Goal: Task Accomplishment & Management: Use online tool/utility

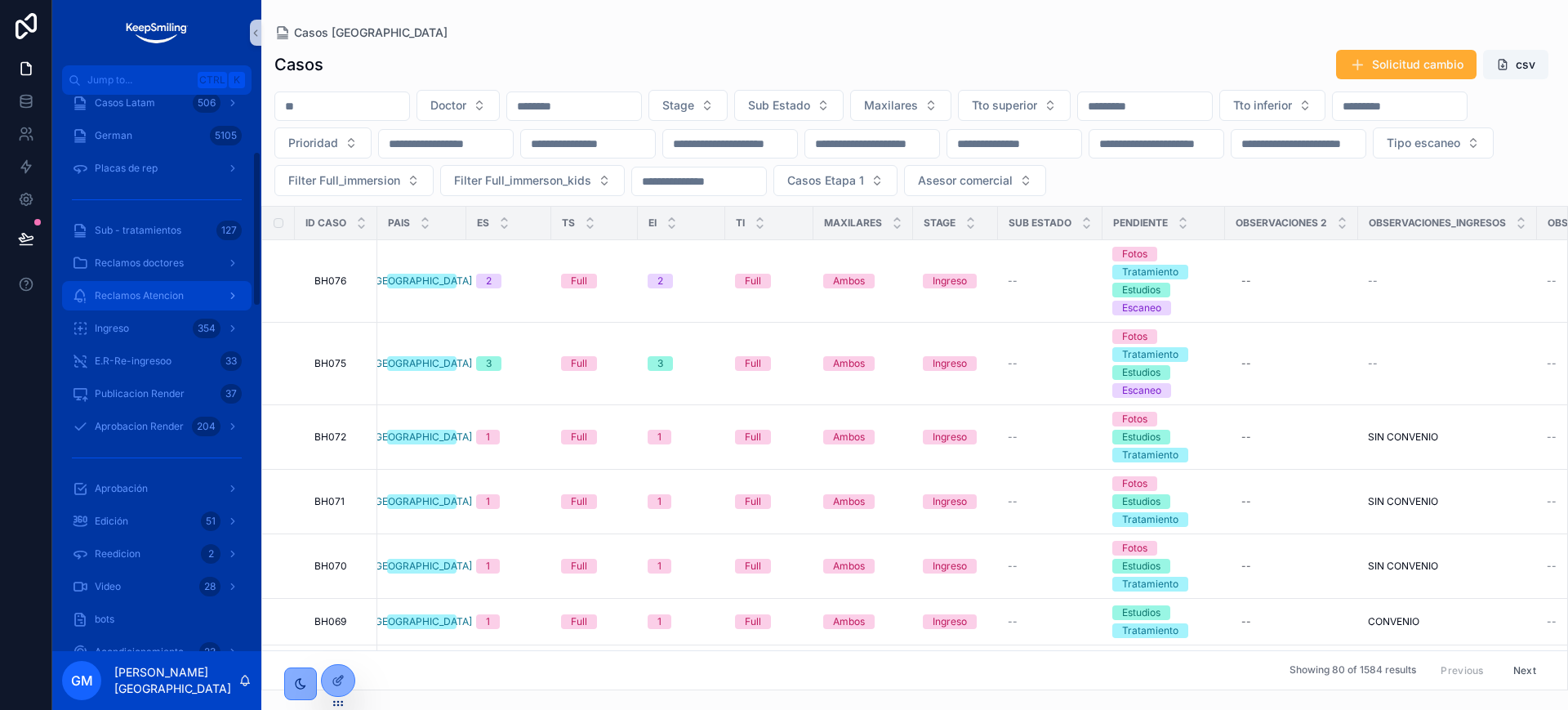
scroll to position [204, 0]
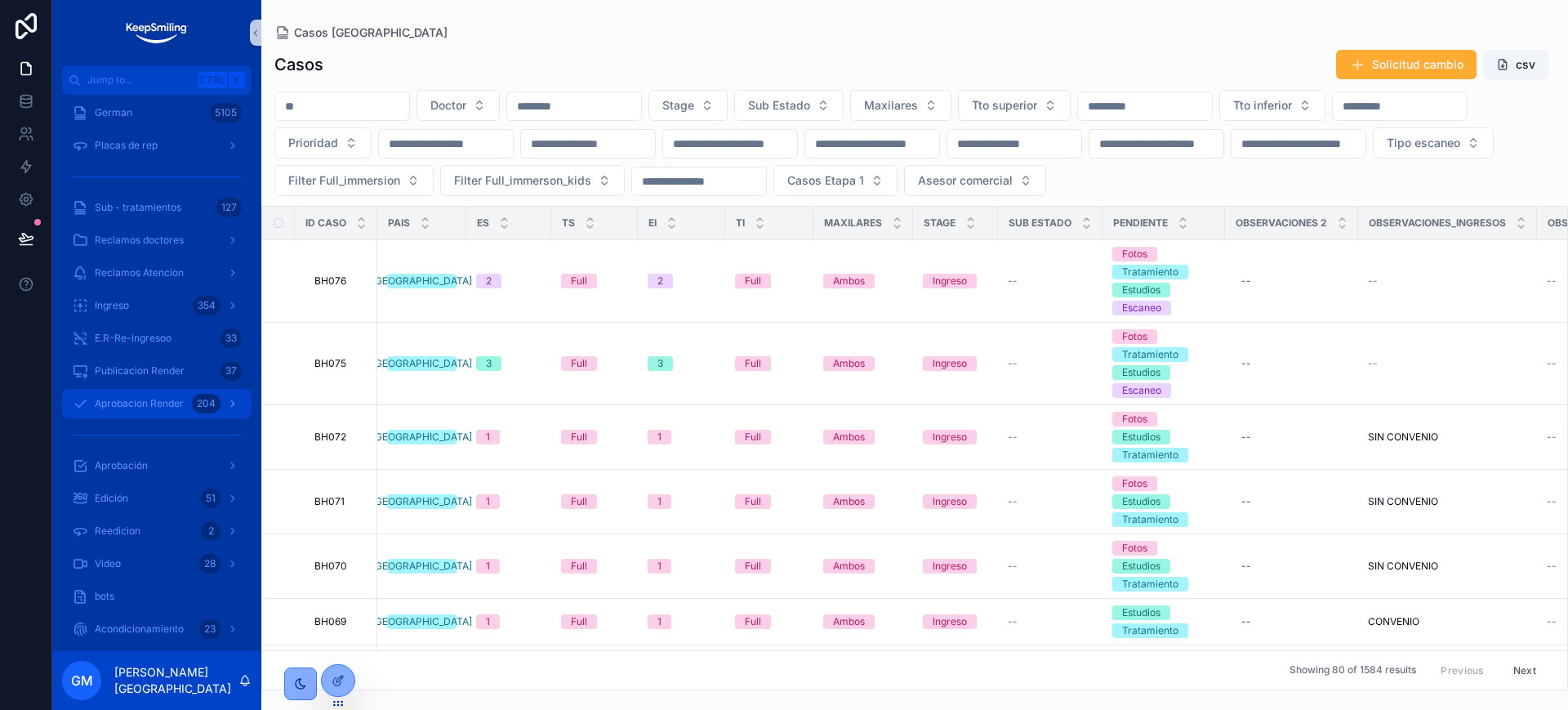
click at [174, 391] on div "Aprobacion Render 204" at bounding box center [157, 403] width 170 height 26
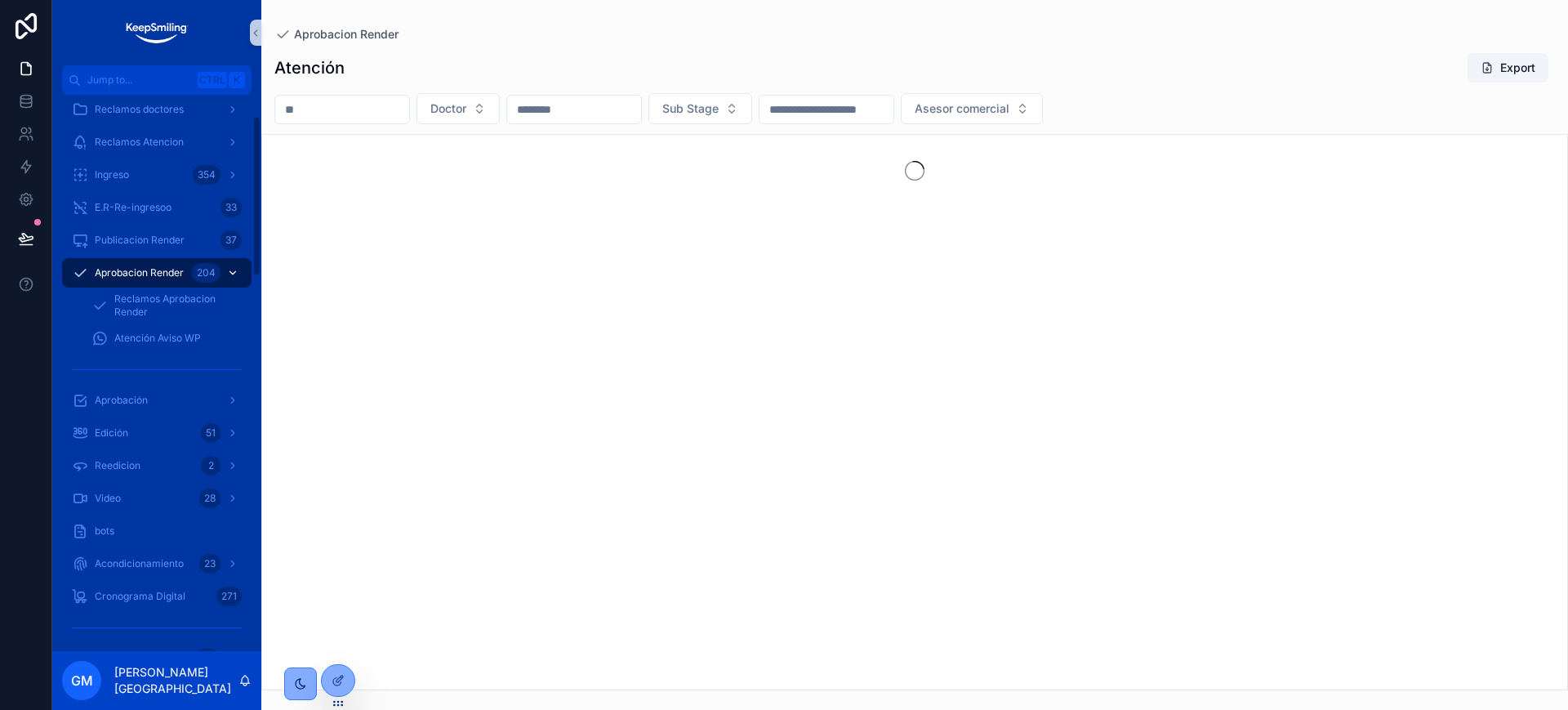
scroll to position [74, 0]
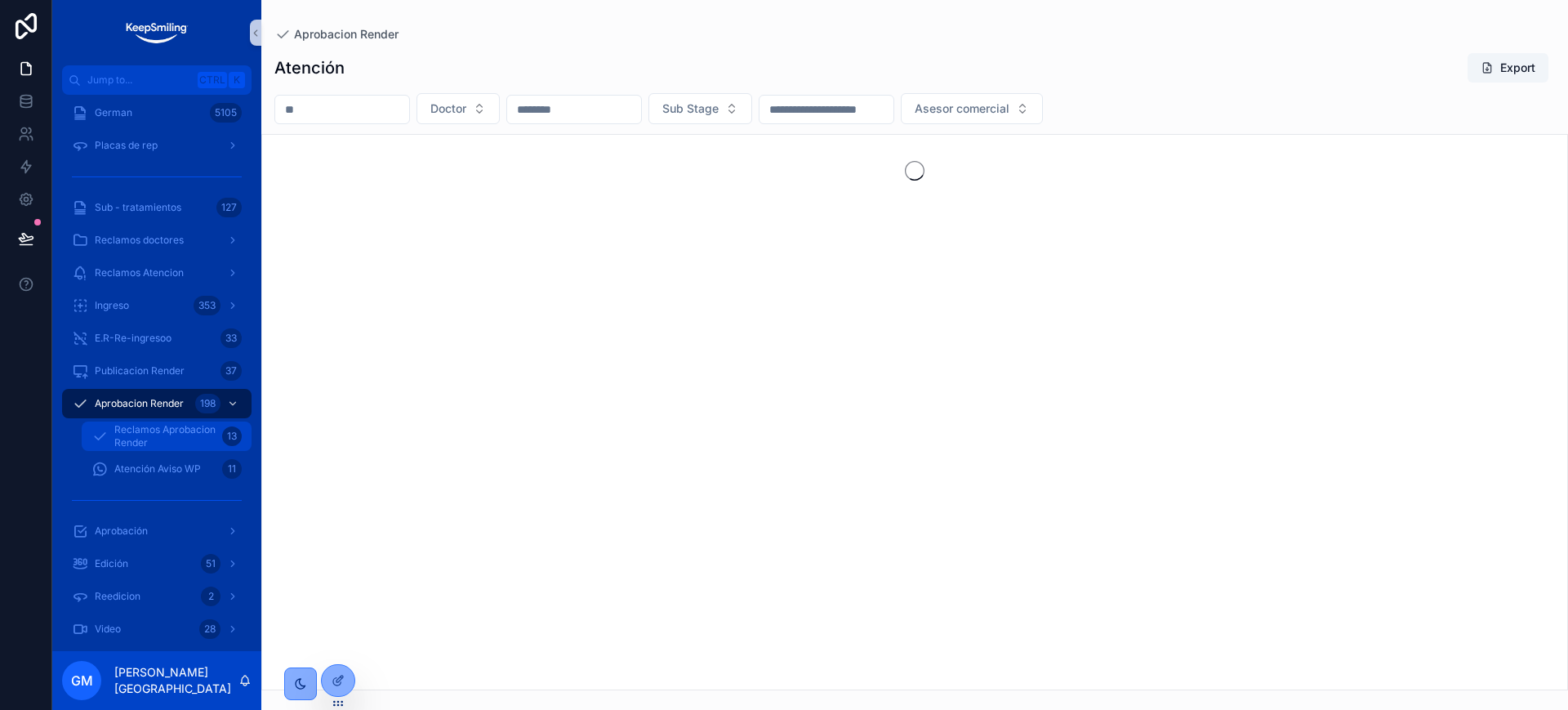
click at [186, 427] on span "Reclamos Aprobacion Render" at bounding box center [165, 436] width 102 height 26
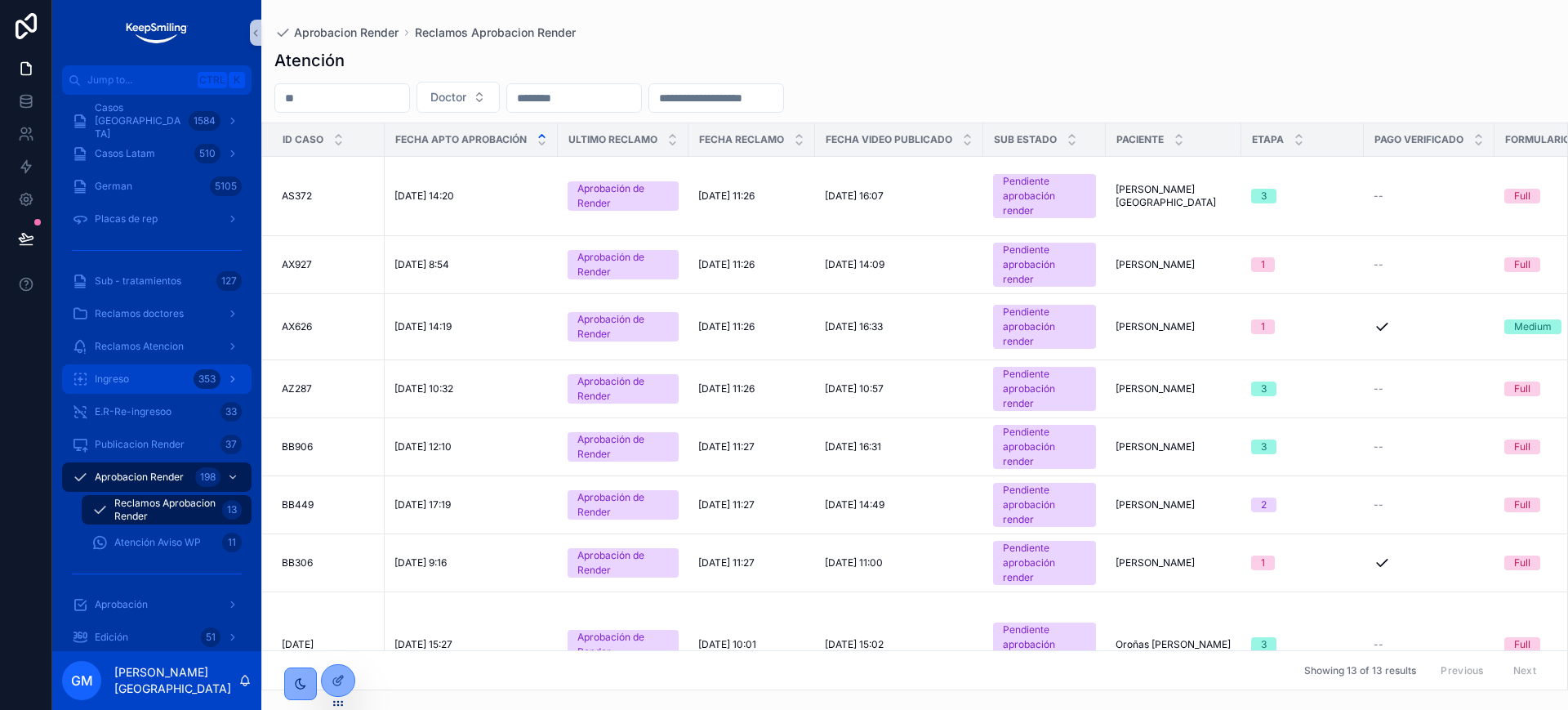
click at [180, 378] on div "Ingreso 353" at bounding box center [157, 379] width 170 height 26
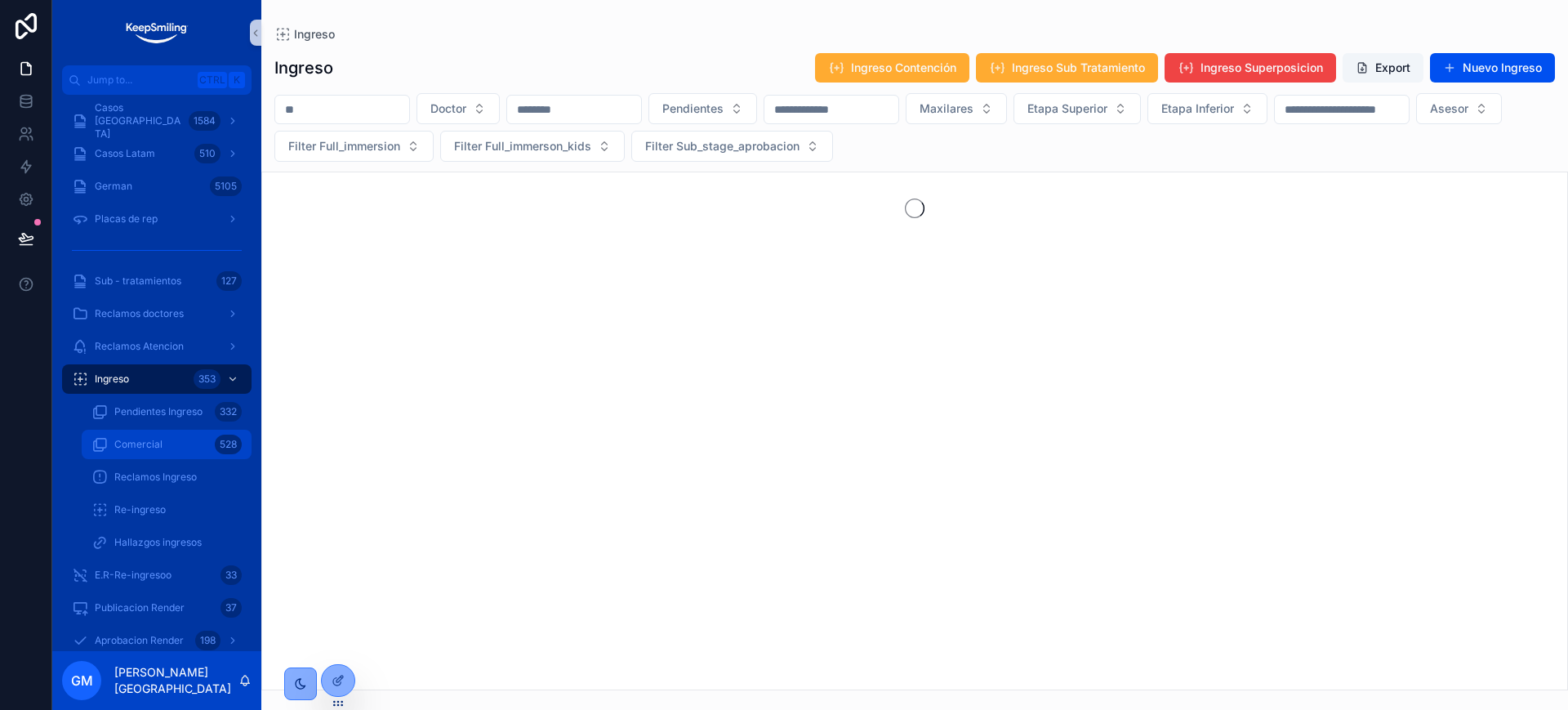
click at [165, 451] on div "Comercial 528" at bounding box center [166, 444] width 150 height 26
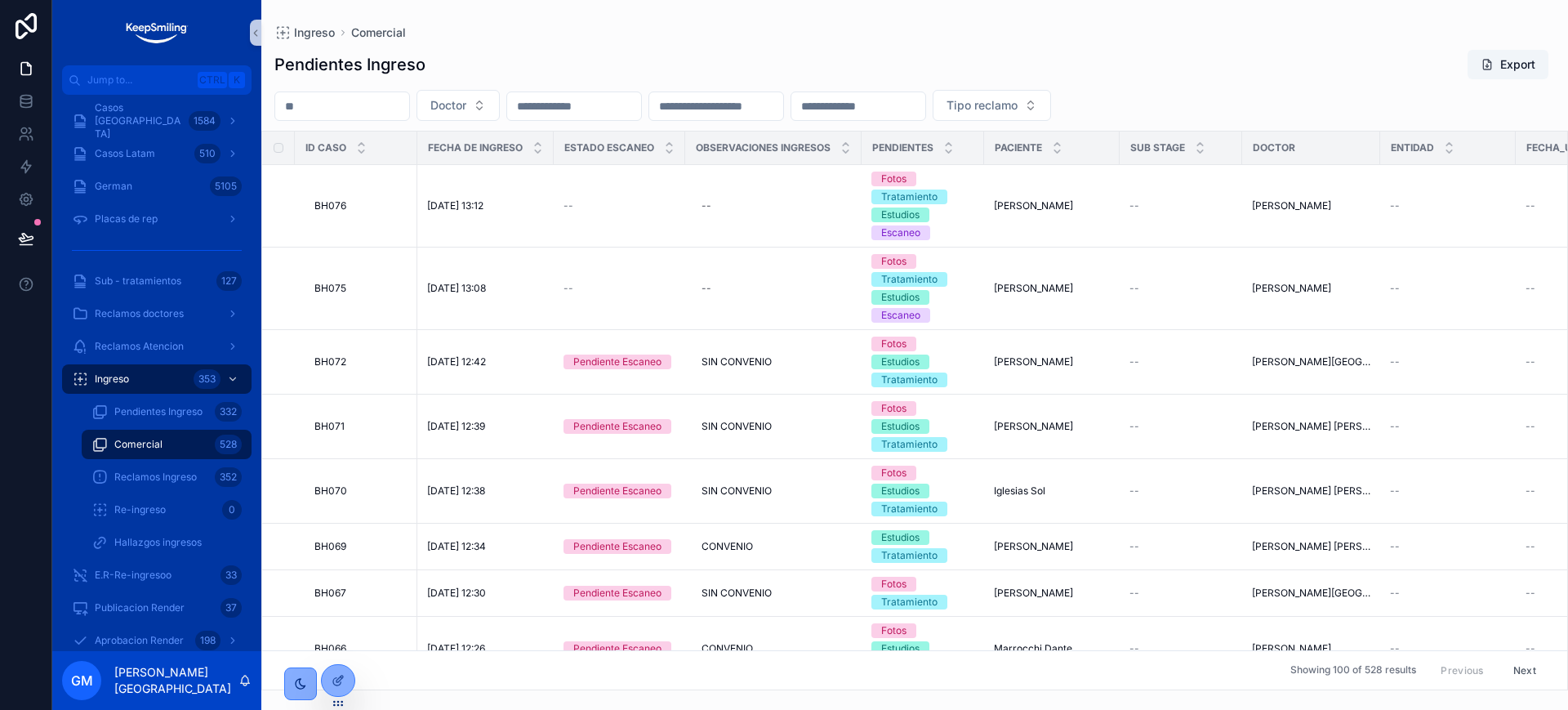
click at [1155, 88] on div "Pendientes Ingreso Export Doctor Tipo reclamo ID Caso Fecha de Ingreso Estado E…" at bounding box center [915, 364] width 1307 height 651
click at [1018, 102] on span "Tipo reclamo" at bounding box center [982, 105] width 71 height 17
click at [1155, 194] on div "Aprobación de Render" at bounding box center [1159, 198] width 196 height 26
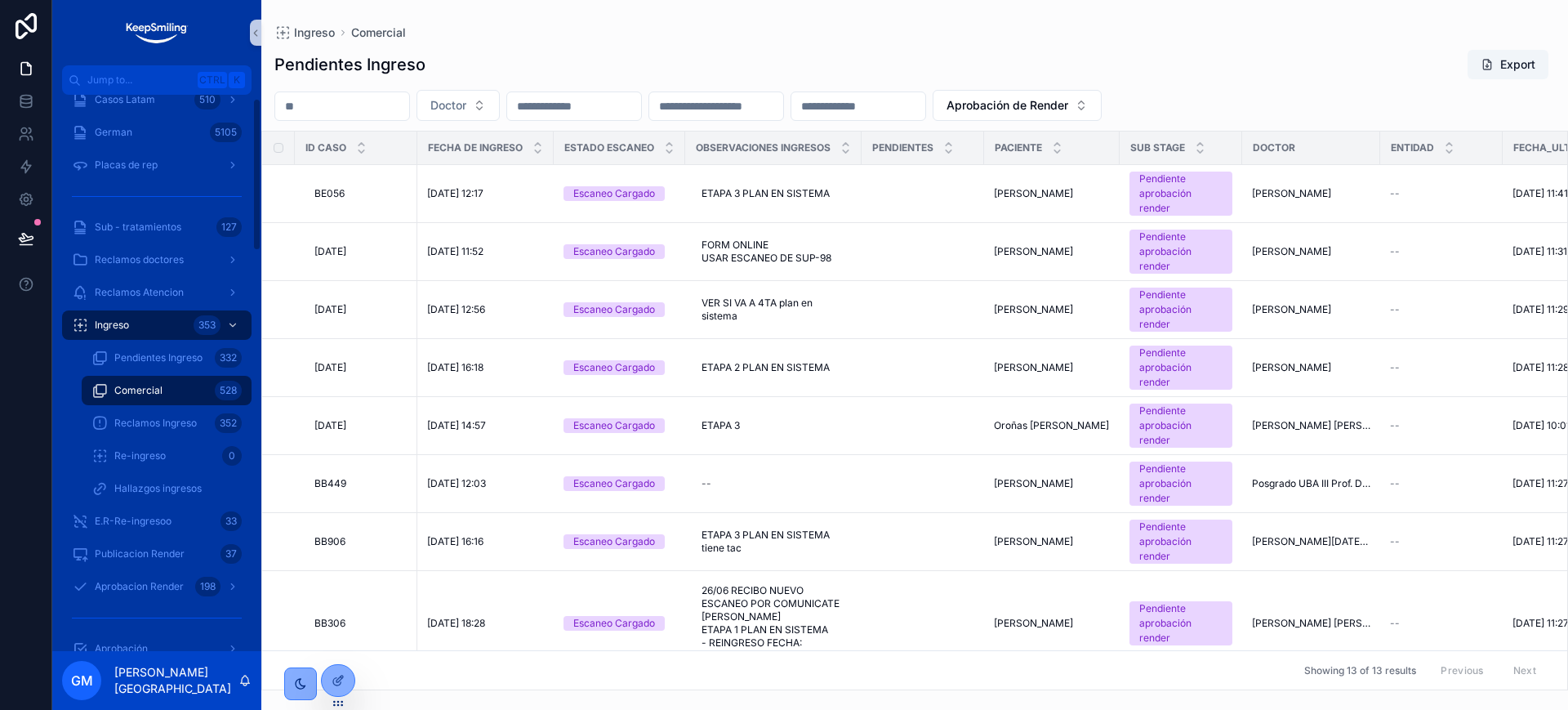
scroll to position [102, 0]
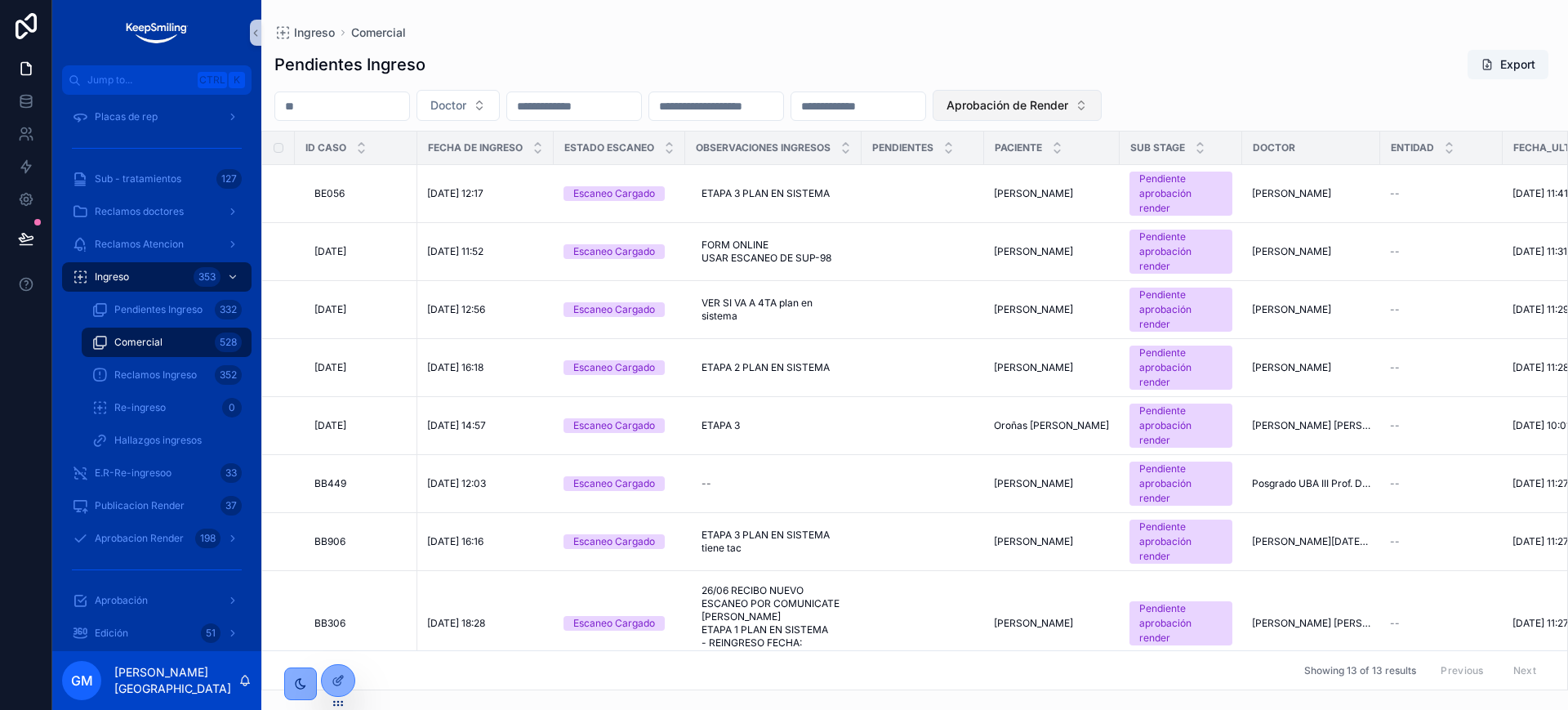
click at [1068, 102] on span "Aprobación de Render" at bounding box center [1008, 105] width 122 height 17
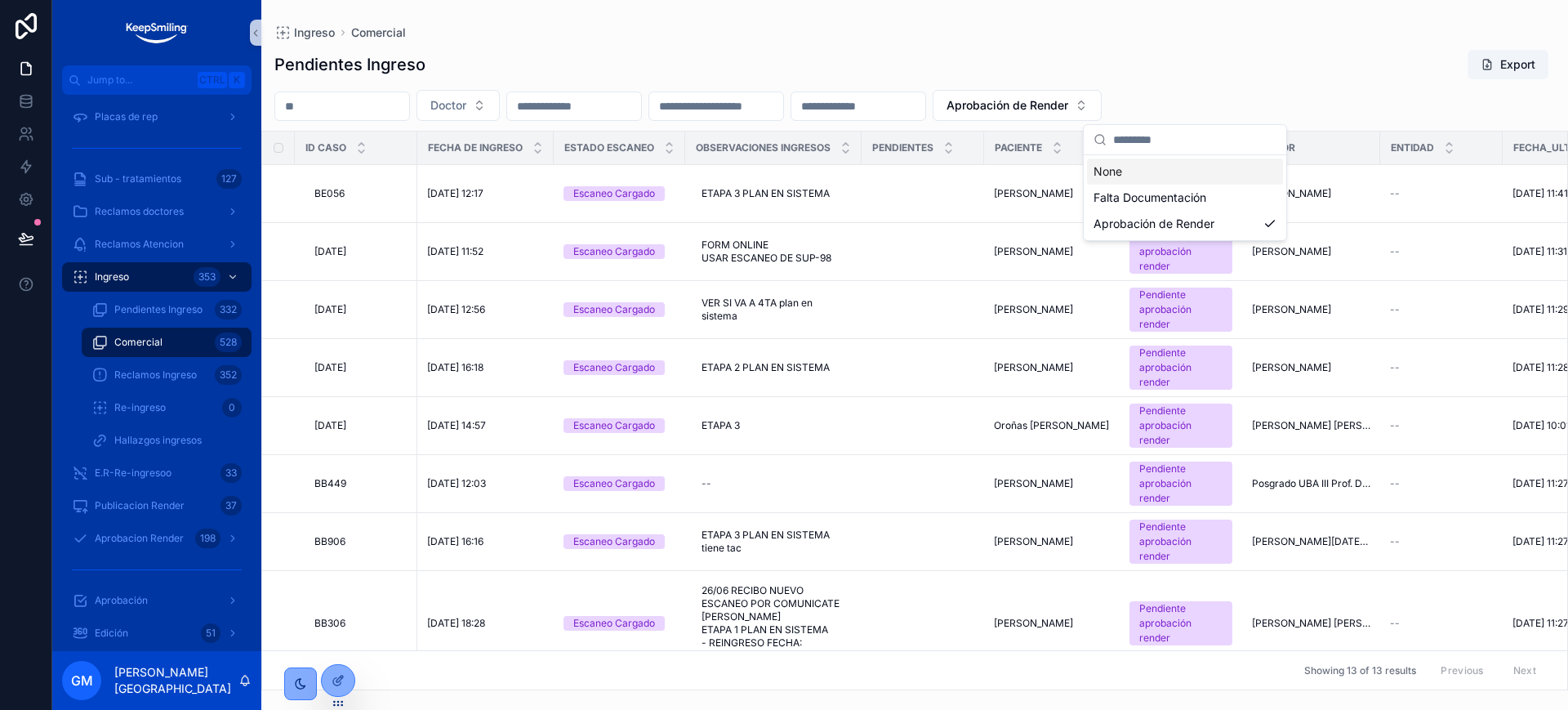
click at [1203, 174] on div "None" at bounding box center [1185, 172] width 196 height 26
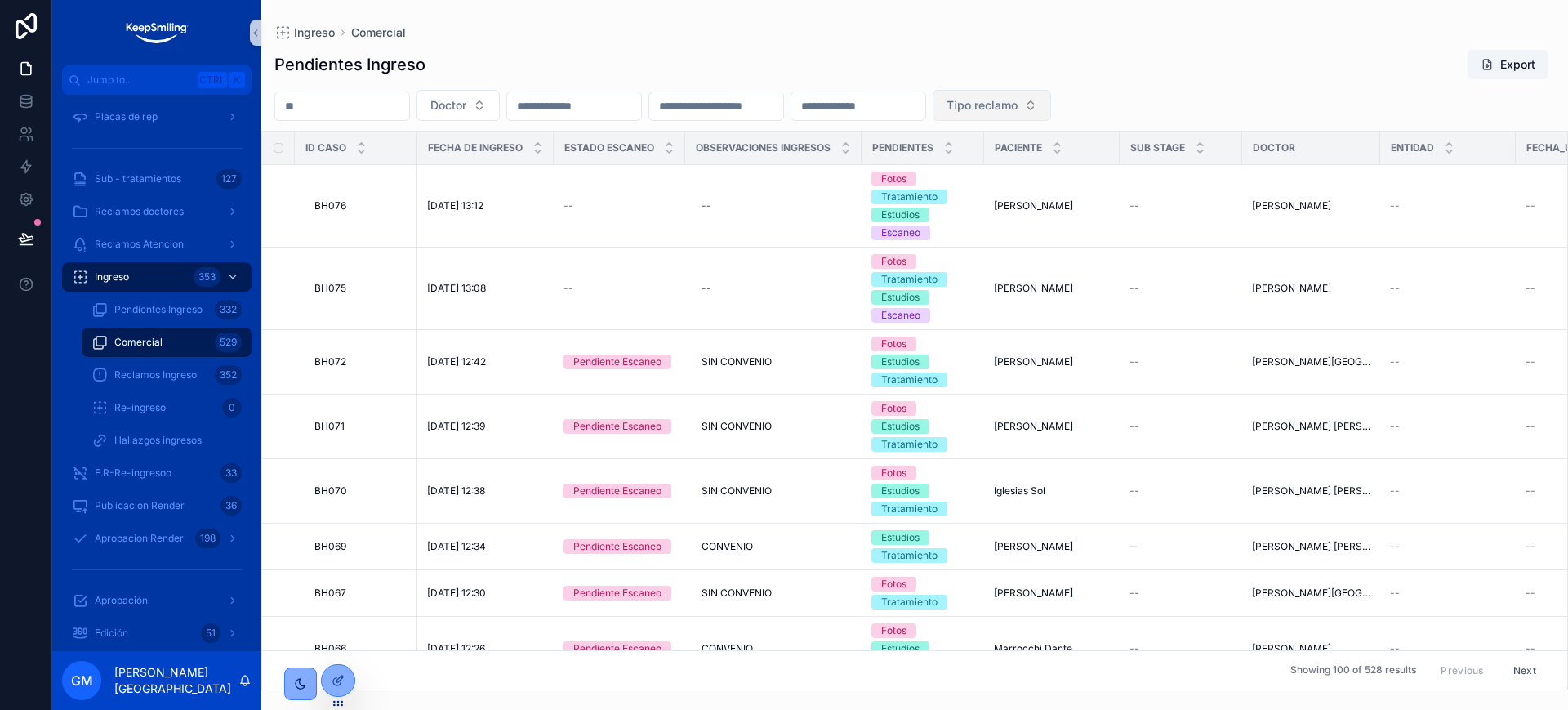
click at [1051, 94] on button "Tipo reclamo" at bounding box center [992, 105] width 118 height 31
click at [1191, 172] on div "Falta Documentación" at bounding box center [1159, 172] width 196 height 26
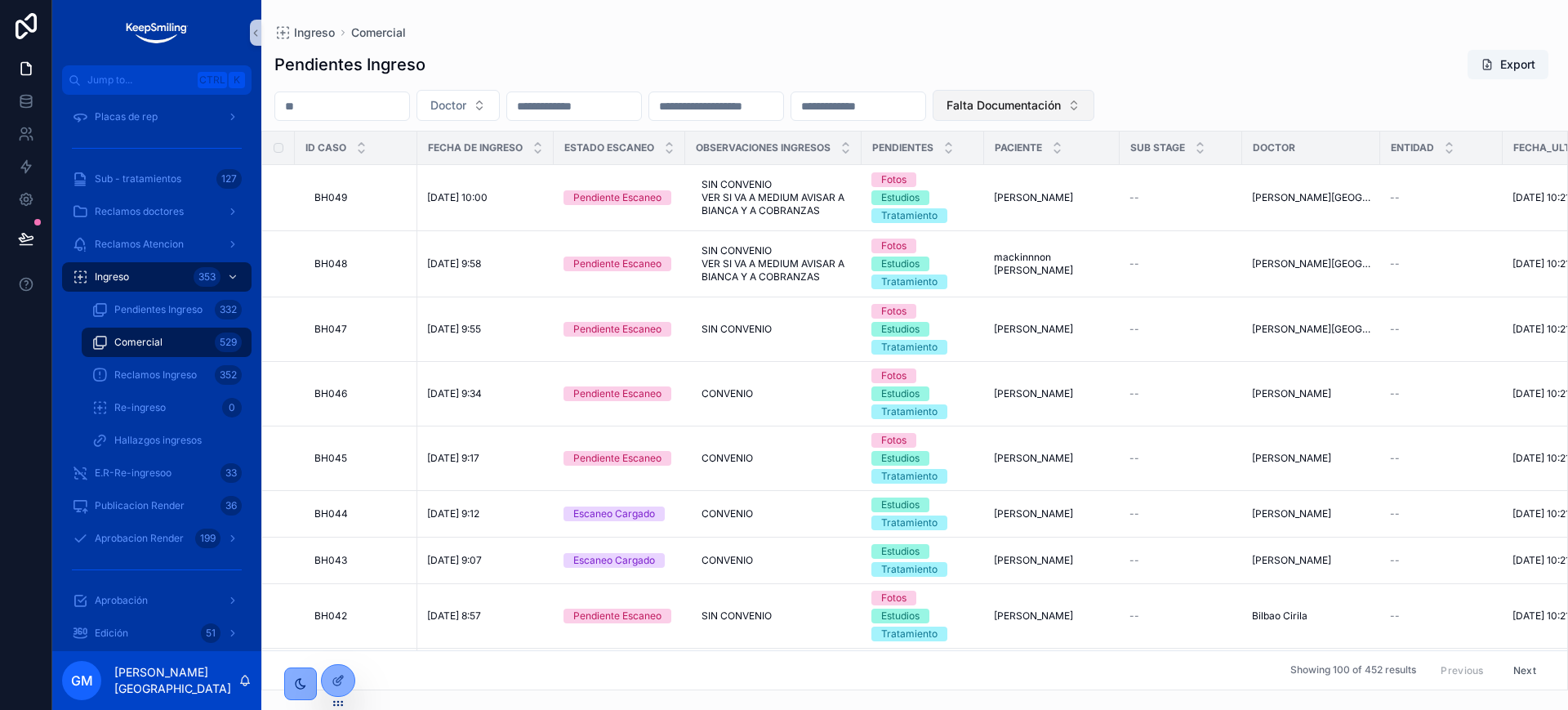
click at [1060, 102] on span "Falta Documentación" at bounding box center [1004, 105] width 114 height 17
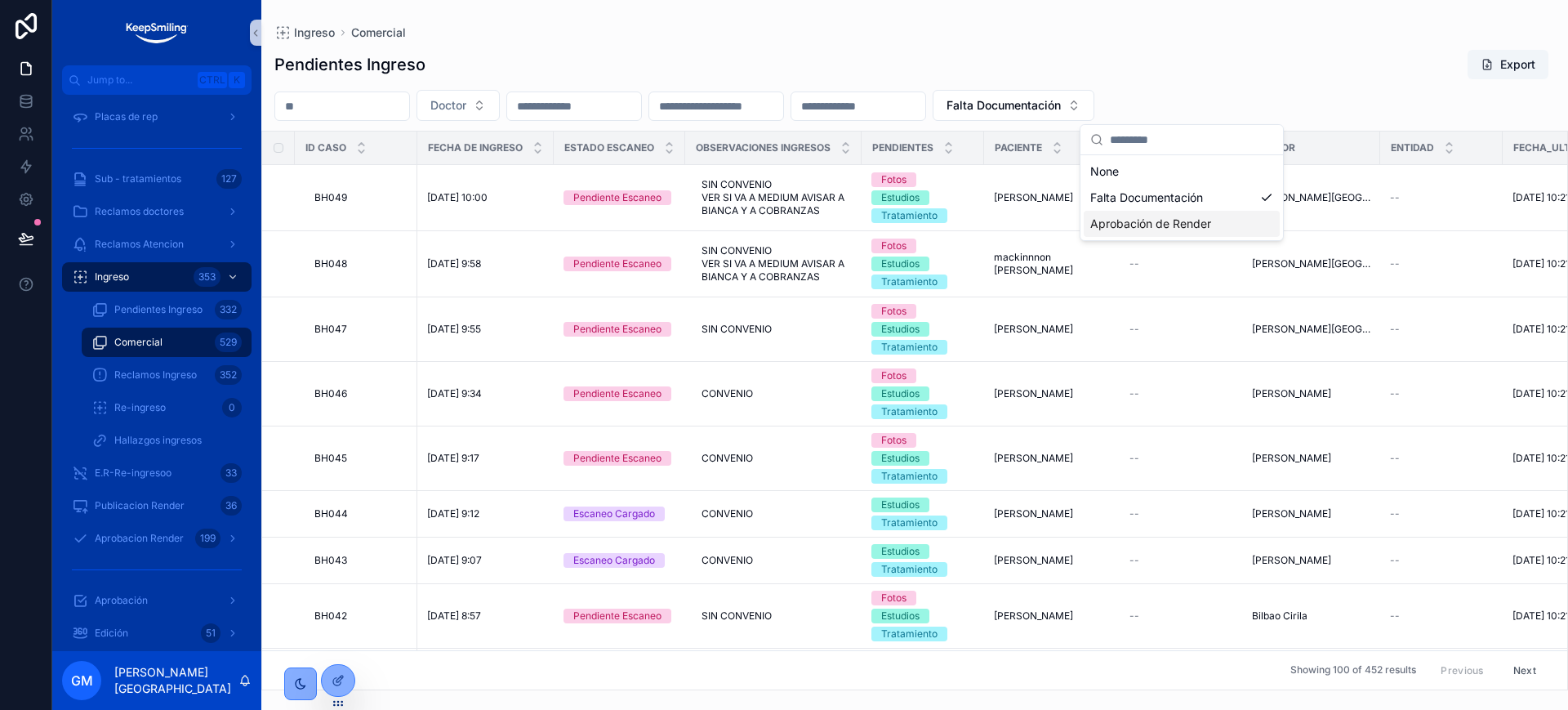
click at [1166, 228] on div "Aprobación de Render" at bounding box center [1181, 223] width 196 height 26
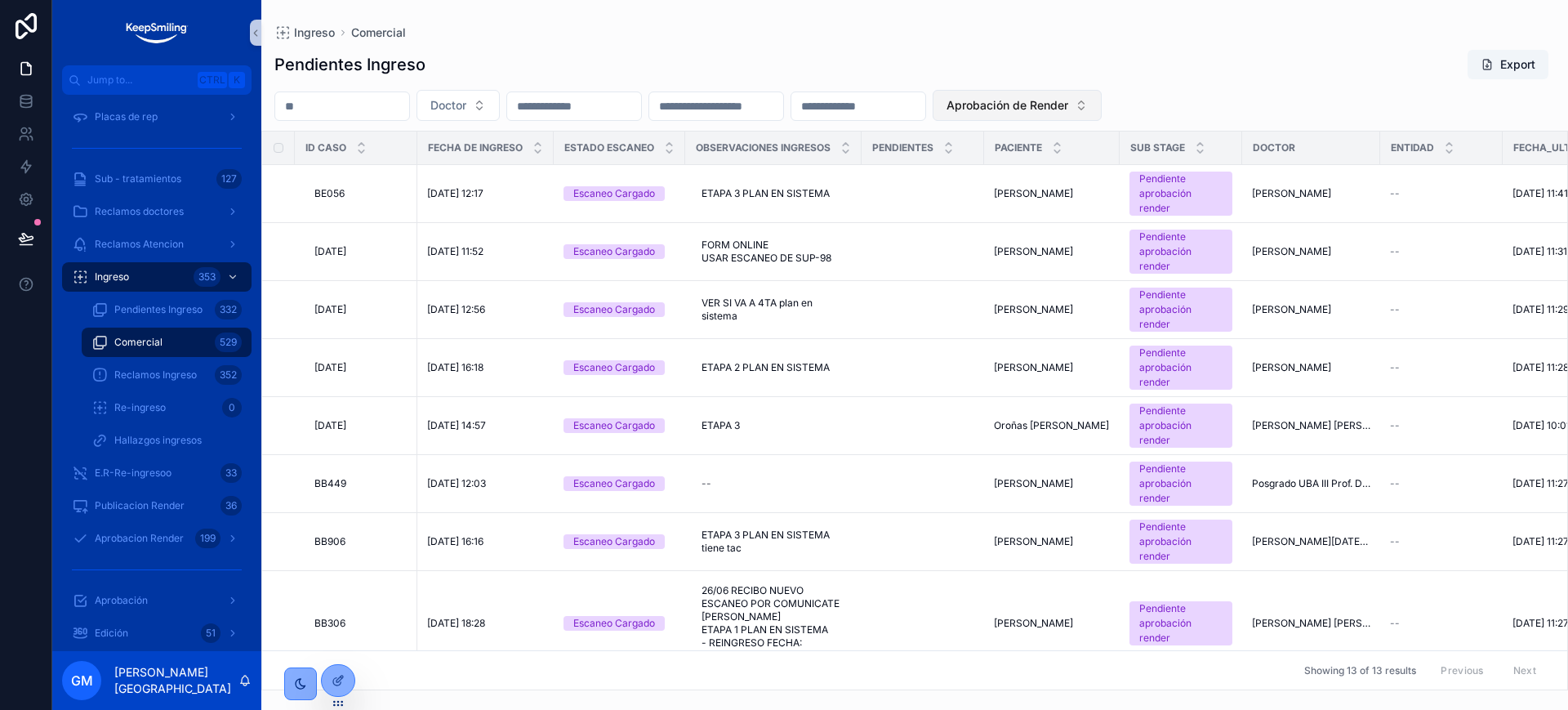
click at [1102, 90] on button "Aprobación de Render" at bounding box center [1017, 105] width 169 height 31
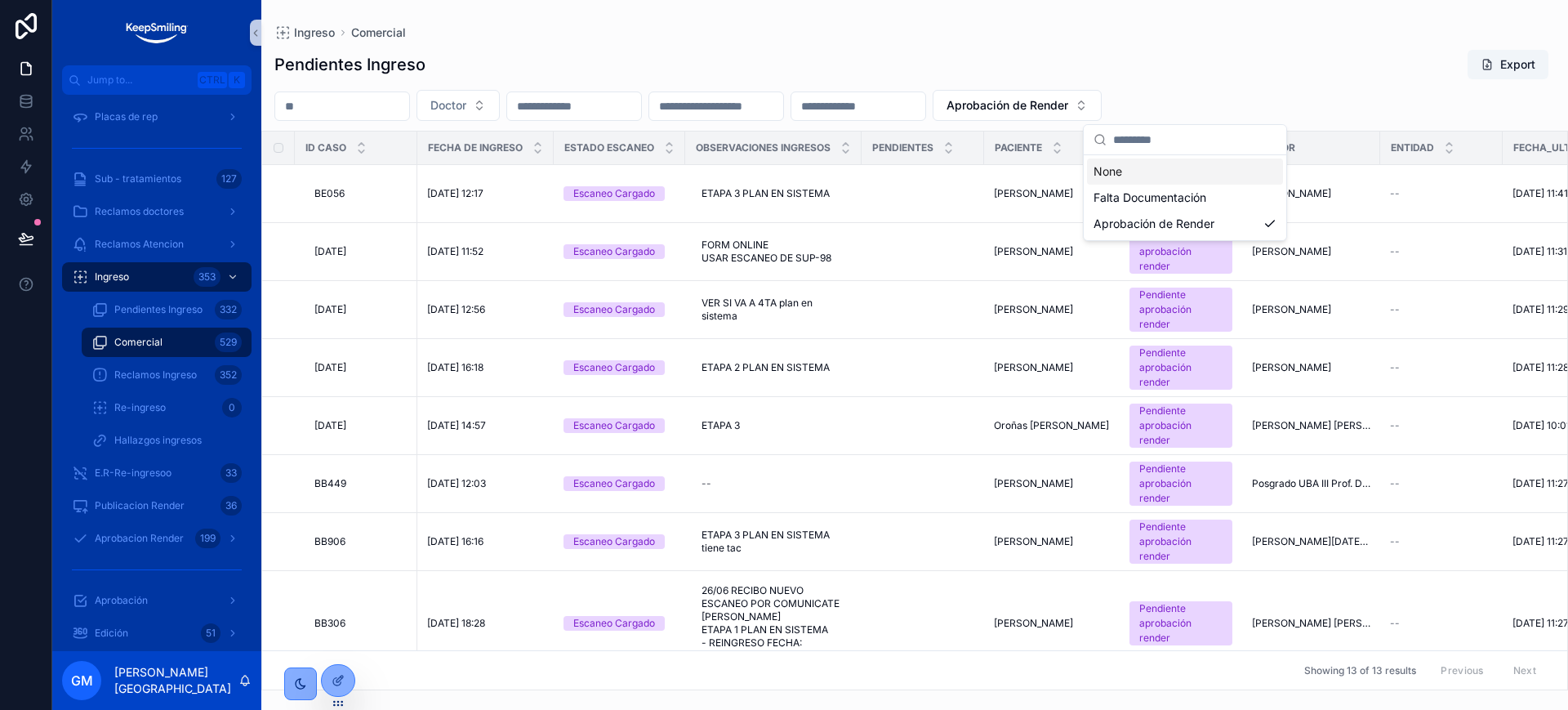
click at [1203, 157] on div "None Falta Documentación Aprobación de Render" at bounding box center [1184, 198] width 202 height 85
click at [500, 114] on button "Doctor" at bounding box center [458, 105] width 83 height 31
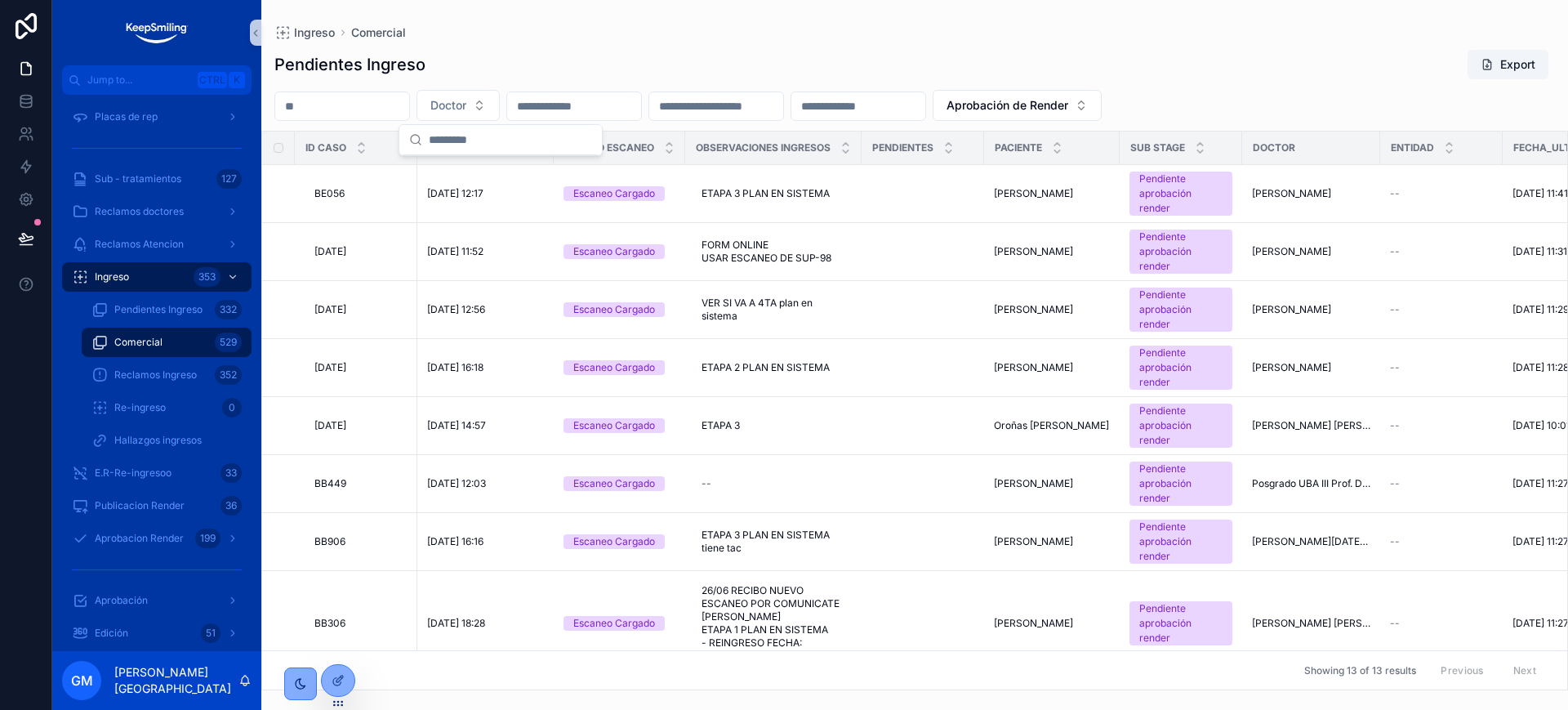
click at [546, 47] on div "Pendientes Ingreso Export Doctor Aprobación de Render ID Caso Fecha de Ingreso …" at bounding box center [915, 364] width 1307 height 651
click at [784, 100] on input "scrollable content" at bounding box center [715, 106] width 134 height 23
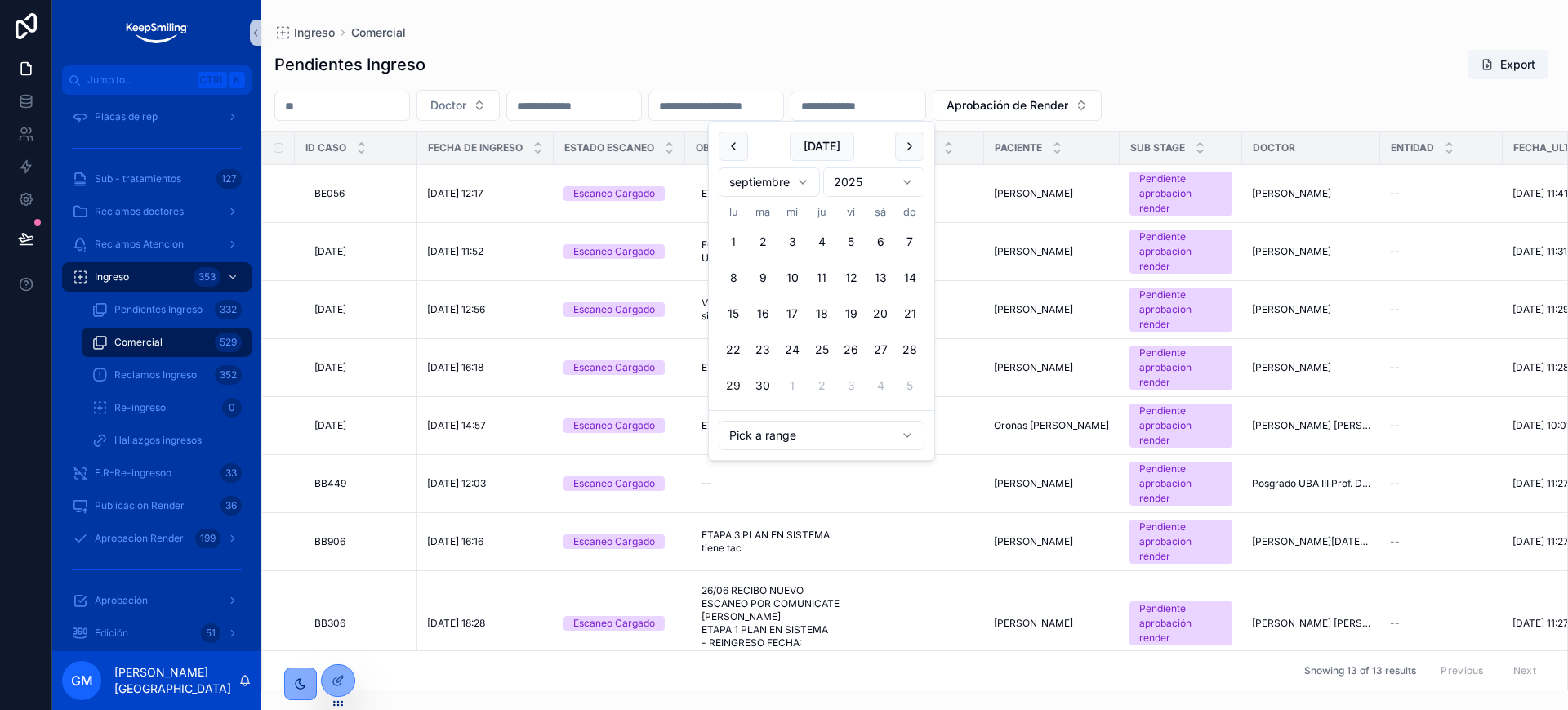
click at [737, 235] on button "1" at bounding box center [734, 242] width 30 height 30
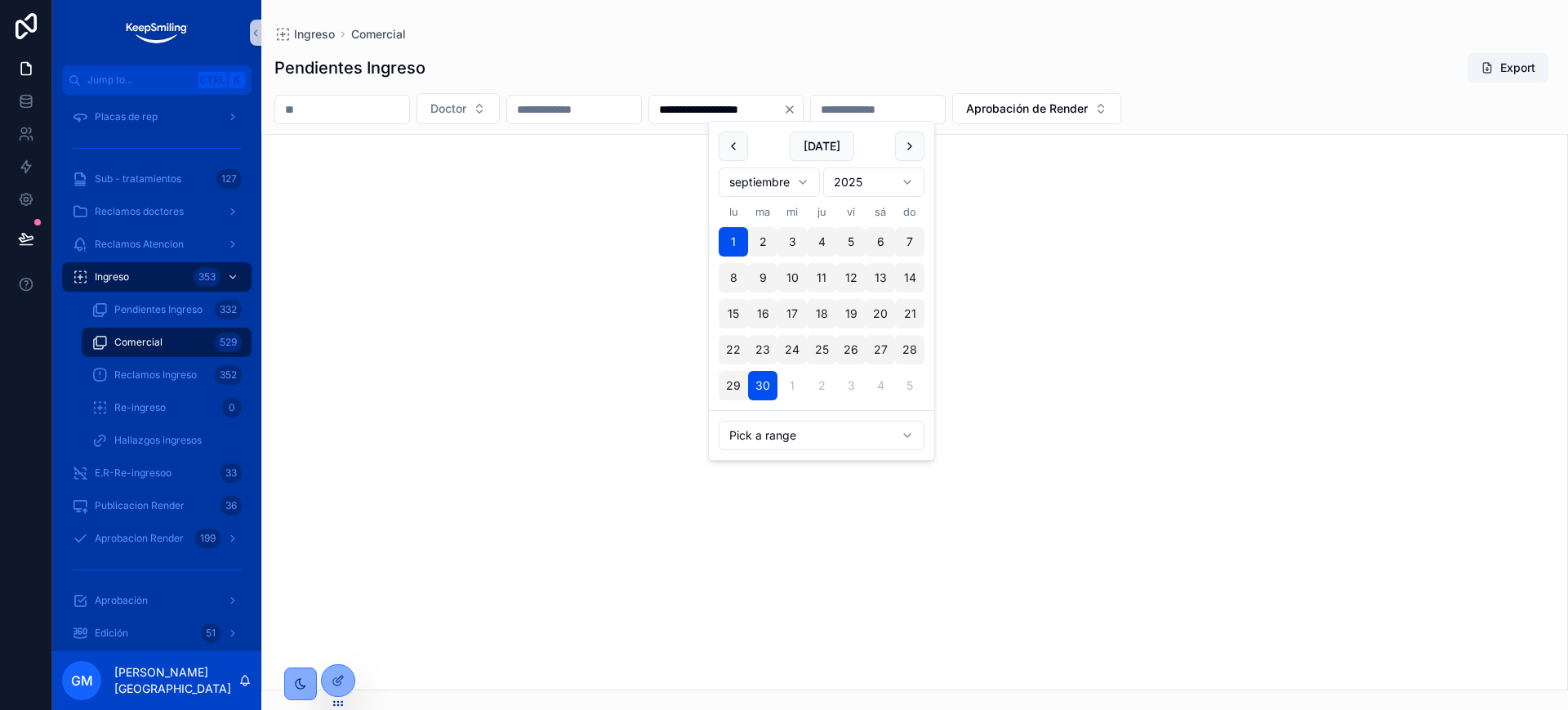
type input "**********"
click at [1001, 57] on div "Pendientes Ingreso Export" at bounding box center [914, 68] width 1280 height 31
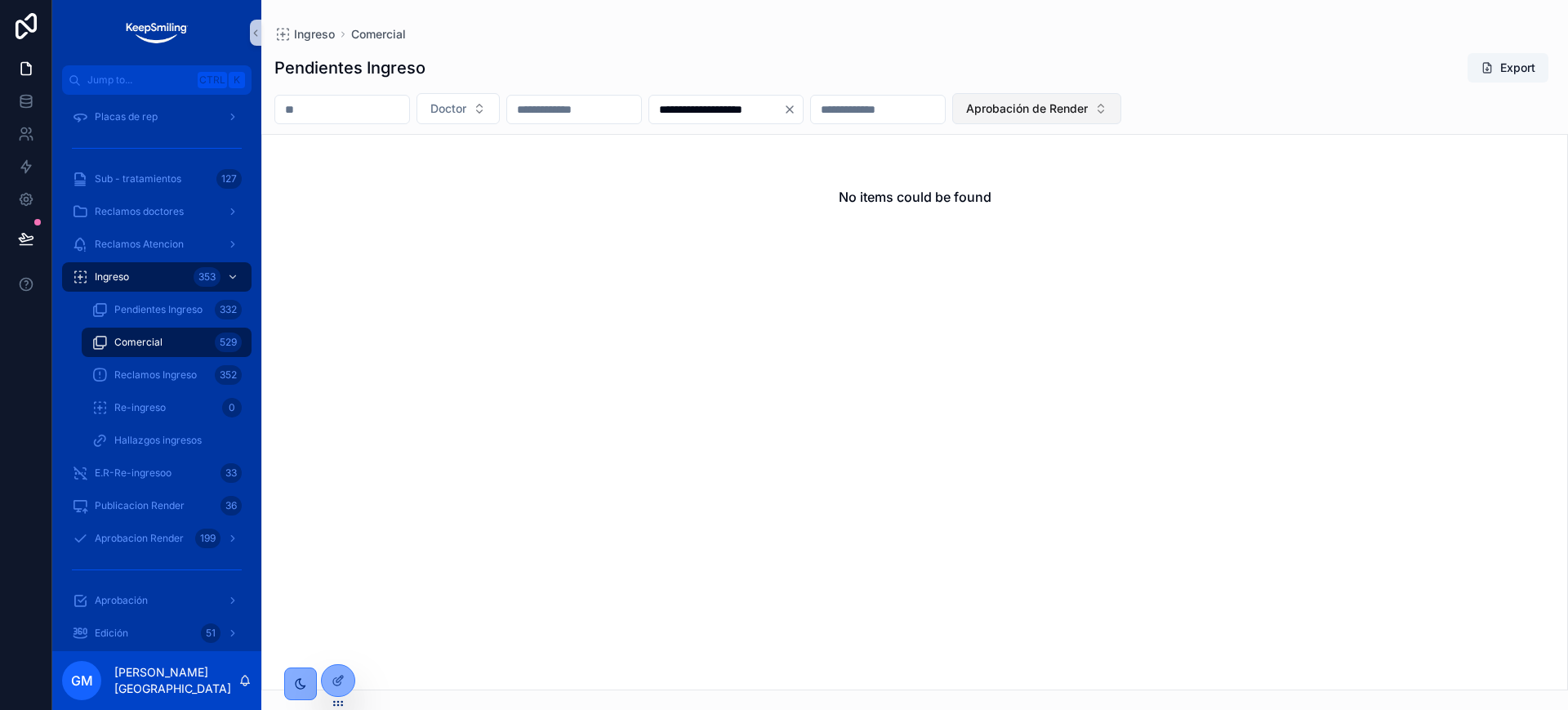
click at [1121, 119] on button "Aprobación de Render" at bounding box center [1036, 109] width 169 height 31
click at [1159, 174] on div "None" at bounding box center [1204, 174] width 196 height 26
click at [1243, 26] on div "Ingreso Comercial" at bounding box center [914, 34] width 1280 height 17
